Goal: Task Accomplishment & Management: Complete application form

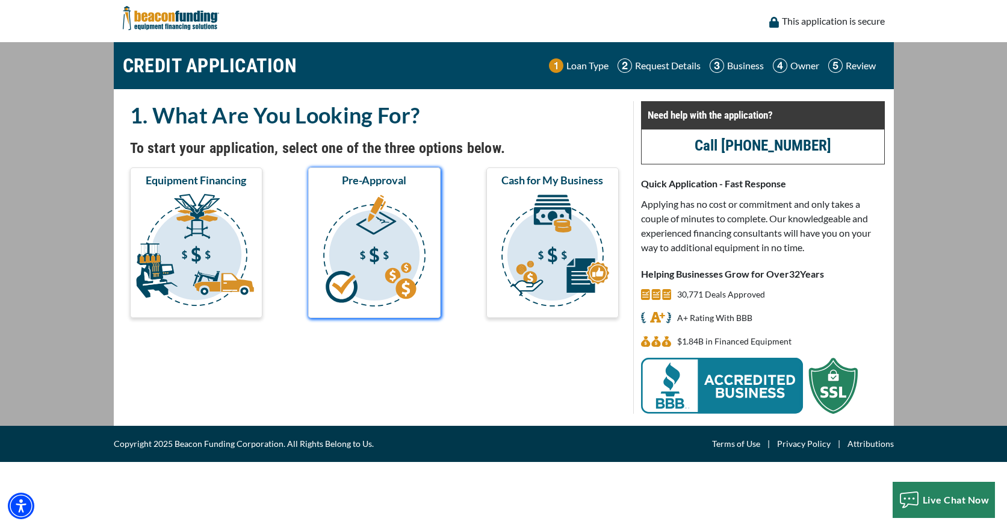
click at [408, 266] on img "submit" at bounding box center [375, 252] width 128 height 120
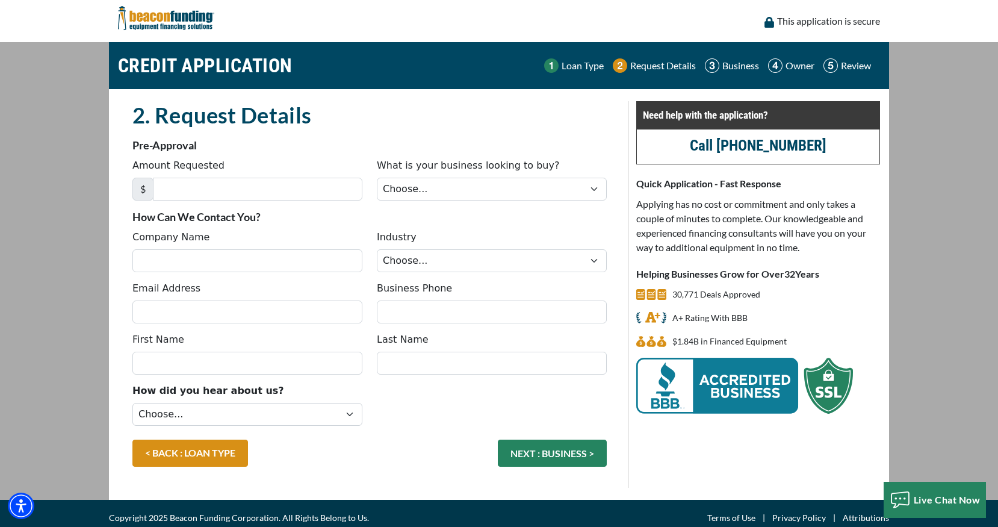
click at [588, 64] on p "Loan Type" at bounding box center [583, 65] width 42 height 14
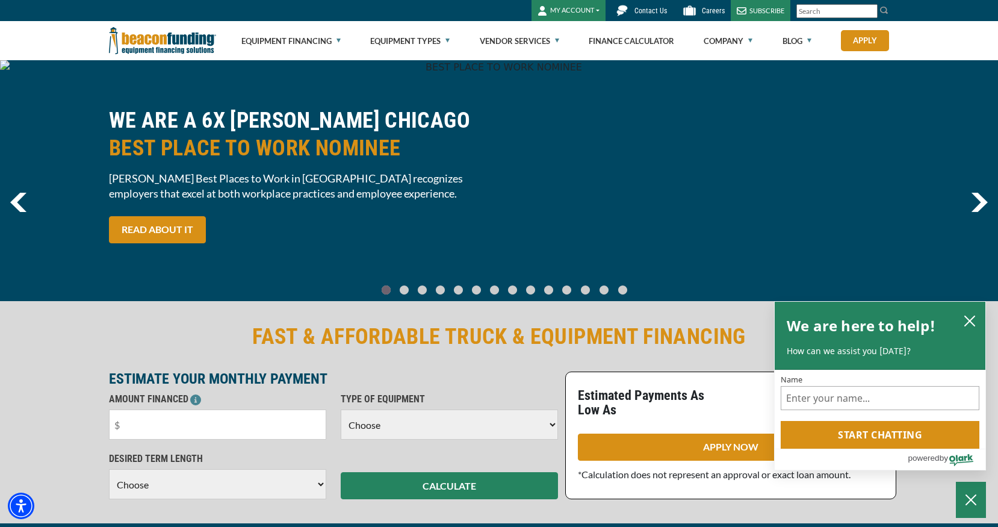
click at [578, 8] on button "MY ACCOUNT" at bounding box center [569, 10] width 74 height 21
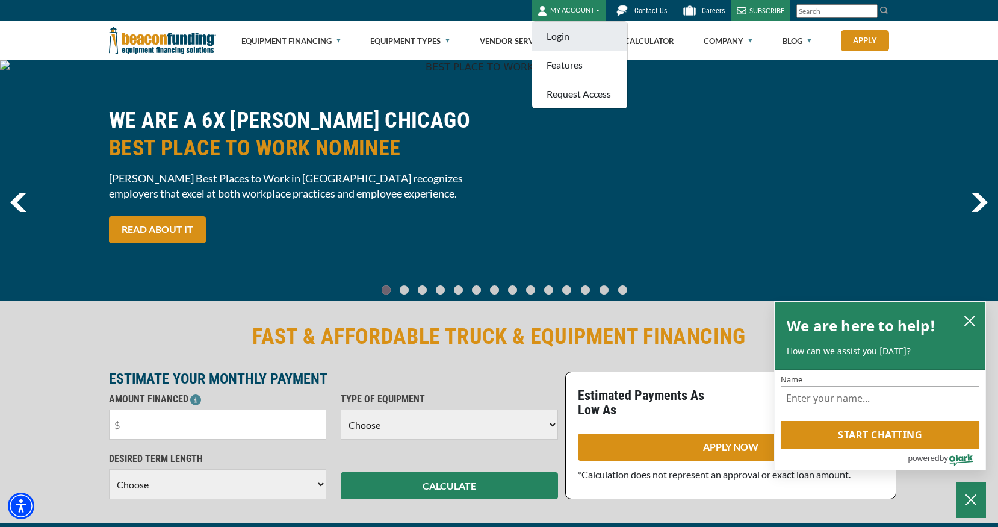
click at [581, 32] on link "Login" at bounding box center [579, 36] width 95 height 29
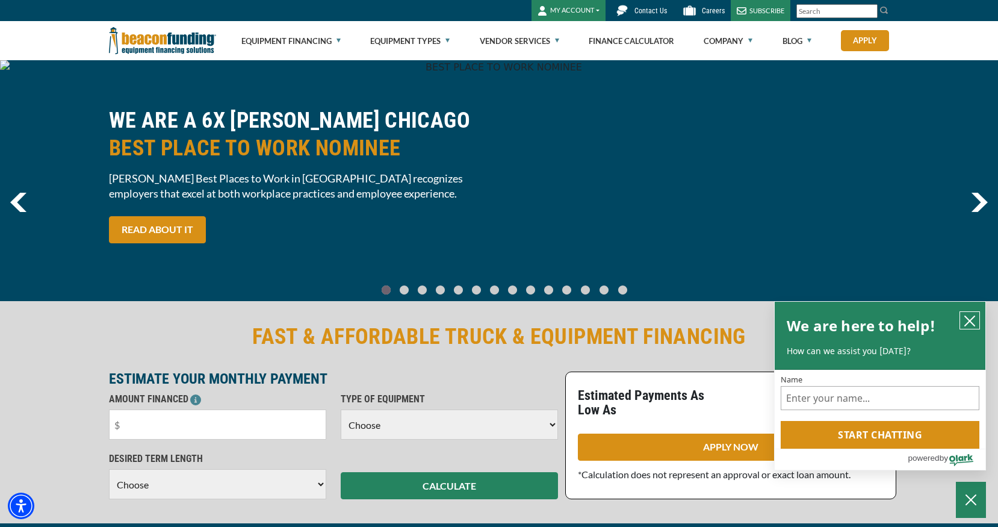
click at [974, 319] on icon "close chatbox" at bounding box center [970, 321] width 12 height 12
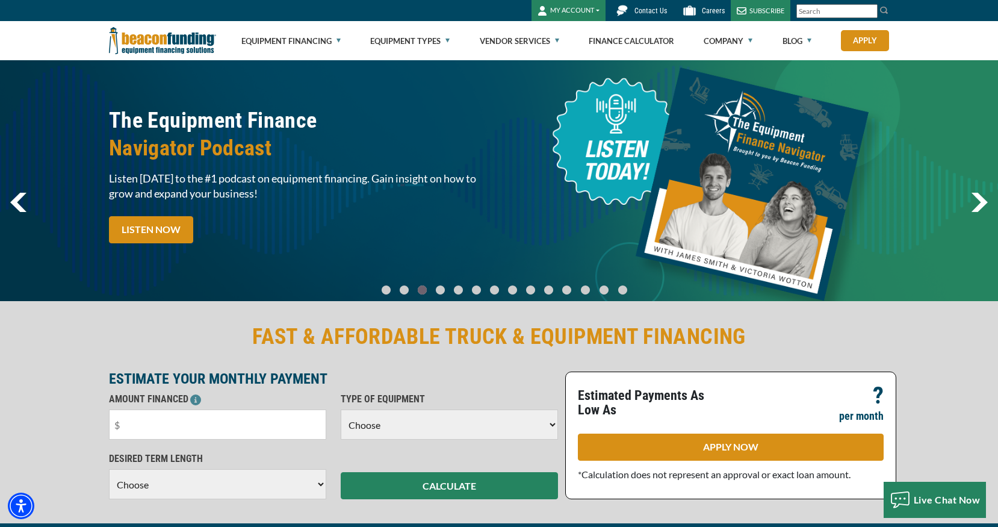
click at [975, 204] on img "next" at bounding box center [979, 202] width 17 height 19
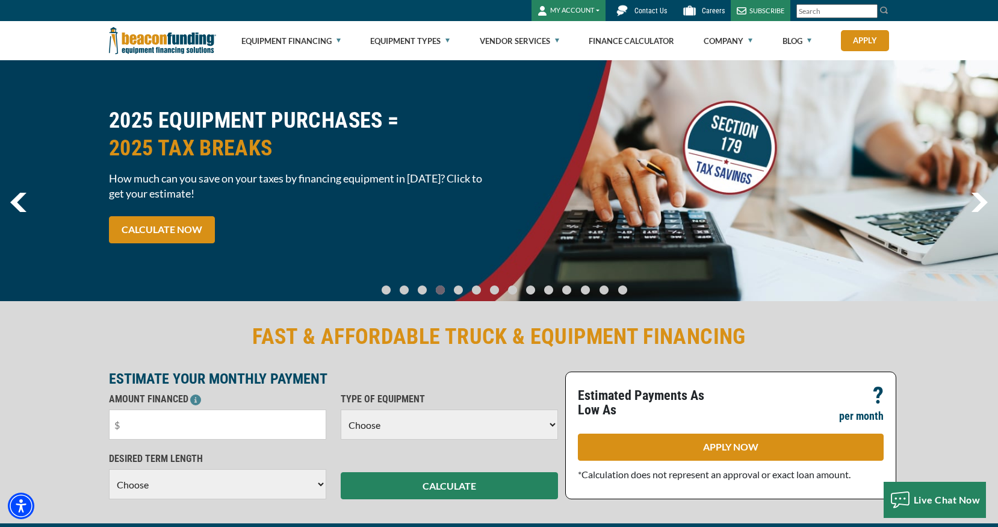
click at [976, 202] on img "next" at bounding box center [979, 202] width 17 height 19
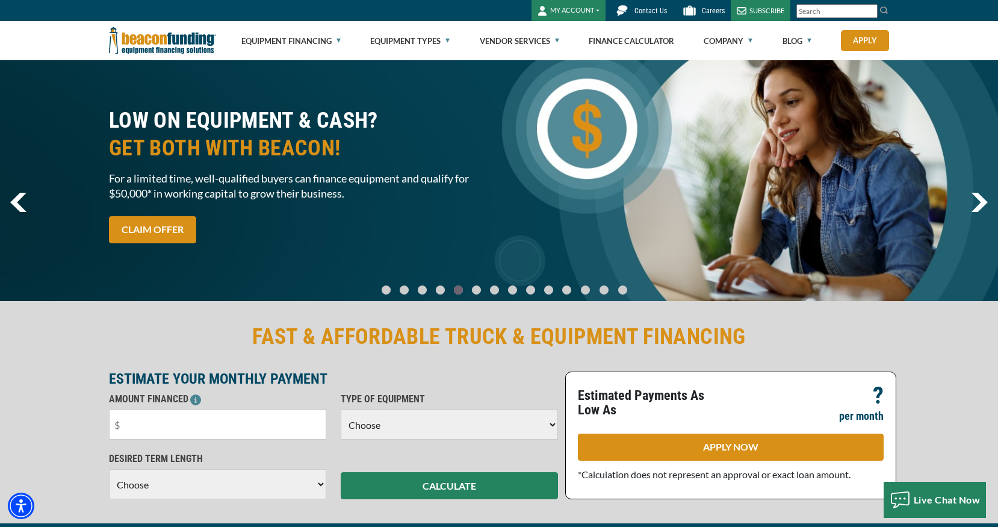
click at [974, 202] on img "next" at bounding box center [979, 202] width 17 height 19
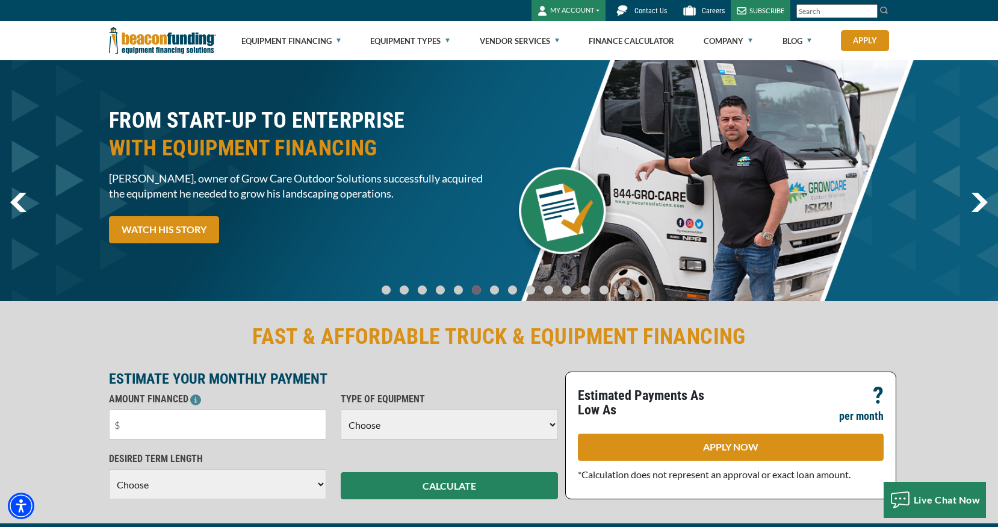
click at [973, 204] on img "next" at bounding box center [979, 202] width 17 height 19
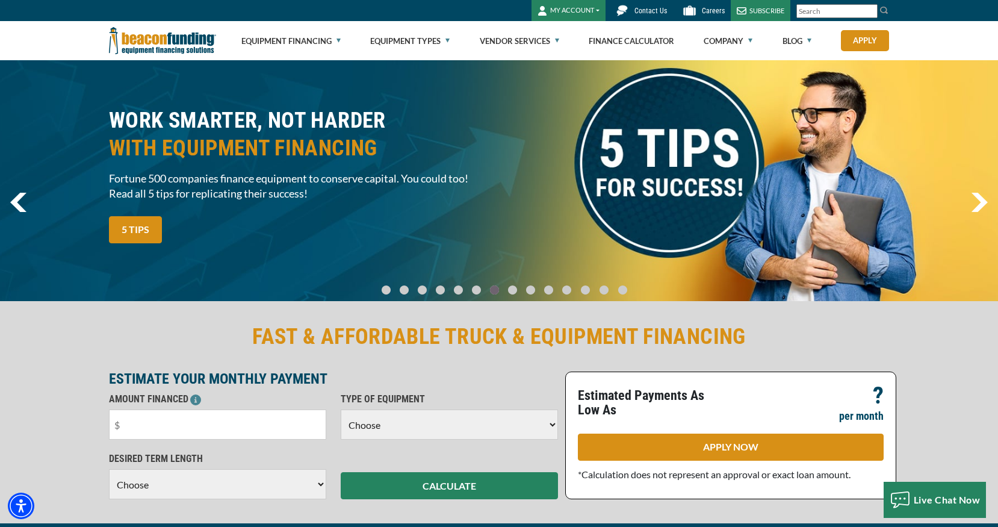
click at [973, 204] on img "next" at bounding box center [979, 202] width 17 height 19
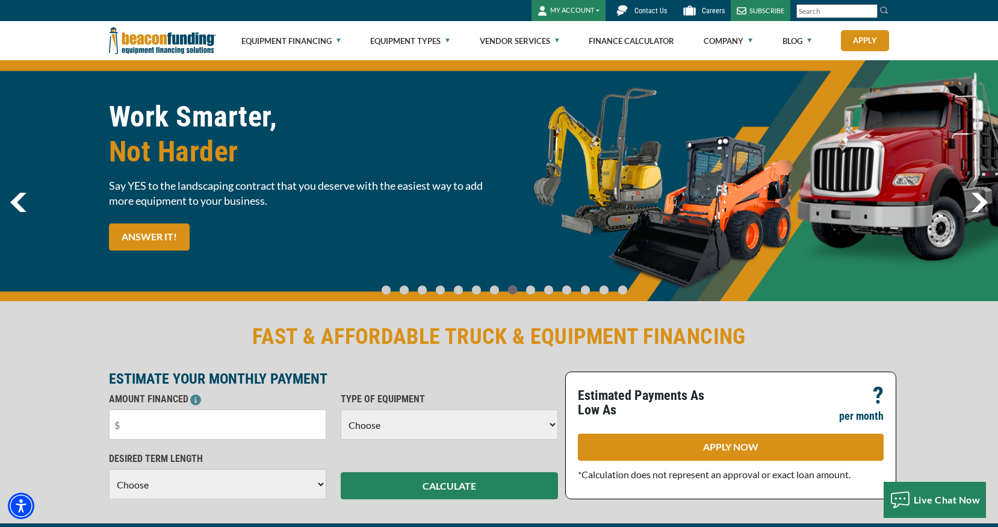
click at [974, 205] on img "next" at bounding box center [979, 202] width 17 height 19
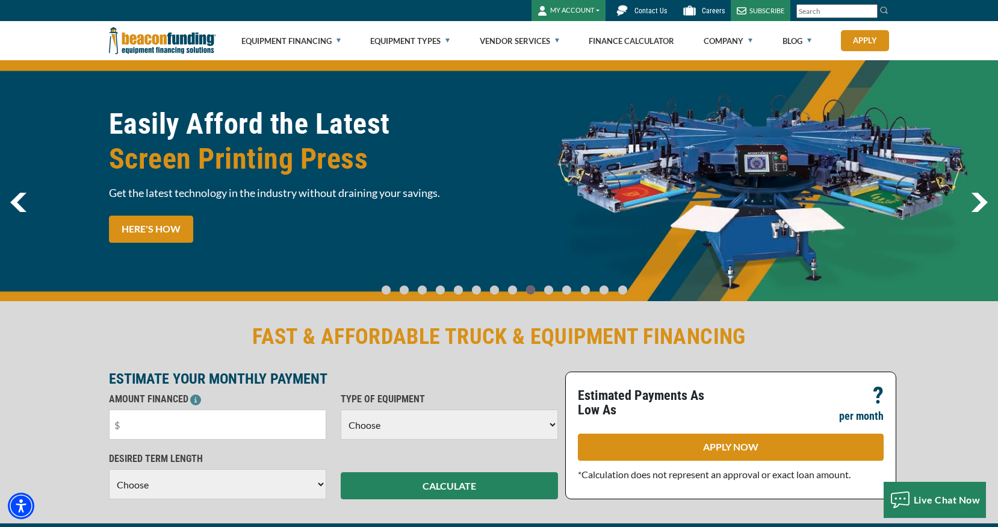
click at [974, 205] on img "next" at bounding box center [979, 202] width 17 height 19
